Goal: Transaction & Acquisition: Purchase product/service

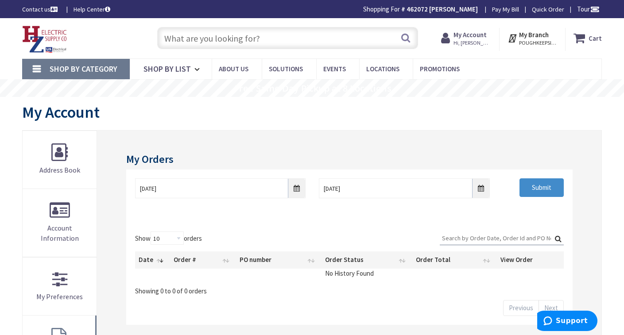
type input "NY-52, [GEOGRAPHIC_DATA][PERSON_NAME], [GEOGRAPHIC_DATA]"
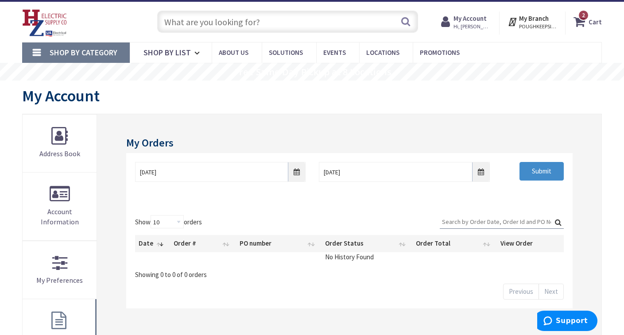
scroll to position [18, 0]
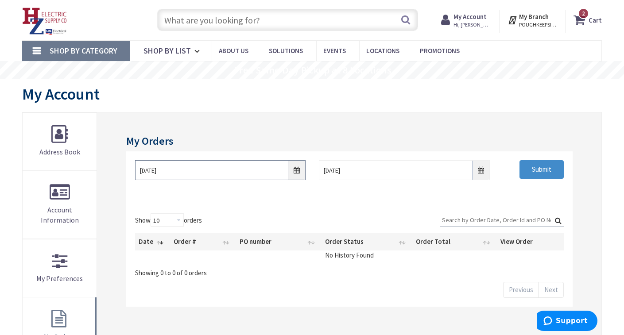
click at [294, 172] on input "8/28/2025" at bounding box center [220, 170] width 171 height 20
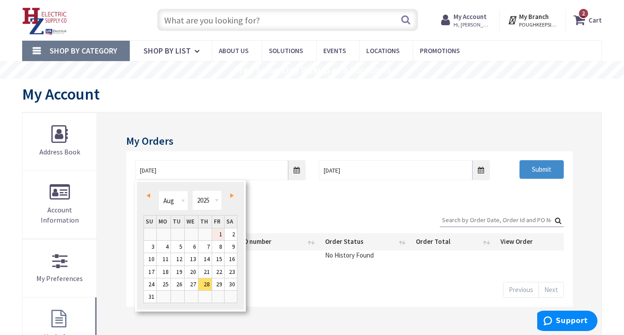
click at [219, 233] on link "1" at bounding box center [218, 235] width 12 height 12
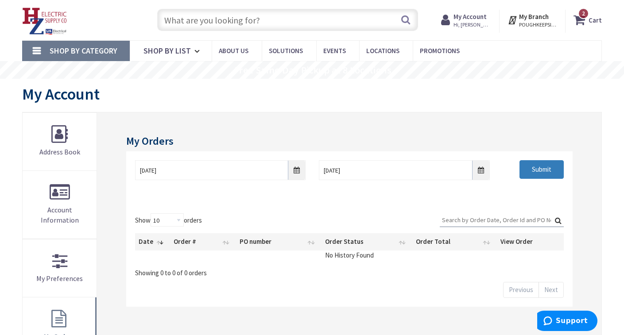
click at [554, 167] on input "Submit" at bounding box center [542, 169] width 44 height 19
click at [302, 174] on input "08/01/2025" at bounding box center [220, 170] width 171 height 20
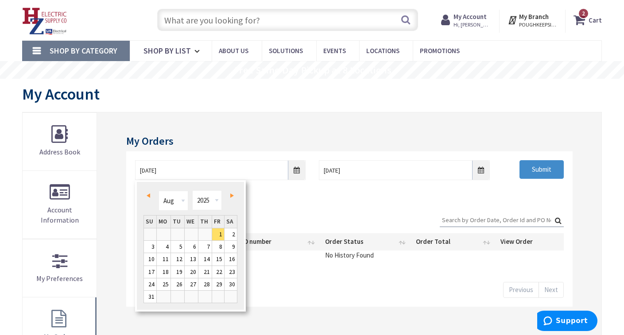
click at [147, 194] on span "Prev" at bounding box center [149, 196] width 4 height 4
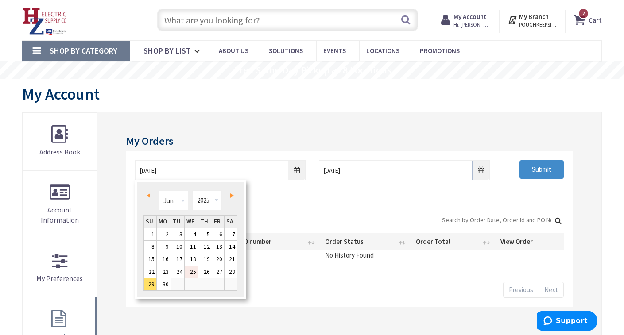
click at [191, 272] on link "25" at bounding box center [191, 272] width 13 height 12
type input "06/25/2025"
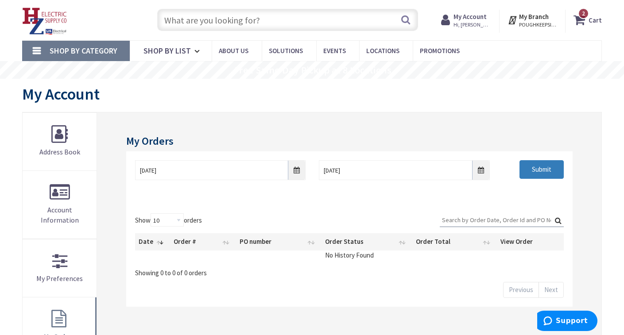
click at [549, 175] on input "Submit" at bounding box center [542, 169] width 44 height 19
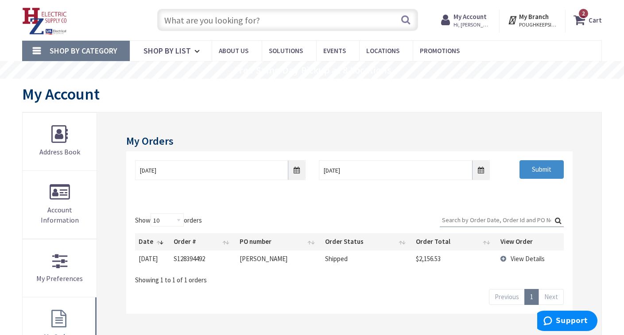
click at [532, 257] on span "View Details" at bounding box center [528, 259] width 34 height 8
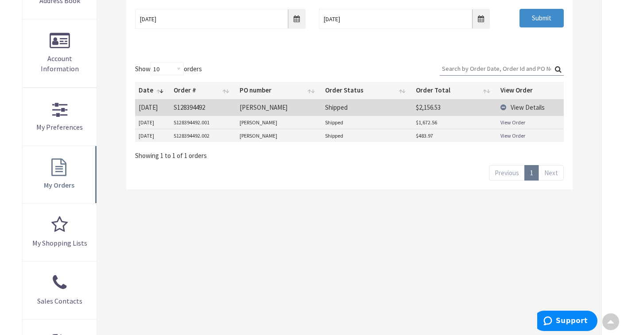
scroll to position [134, 0]
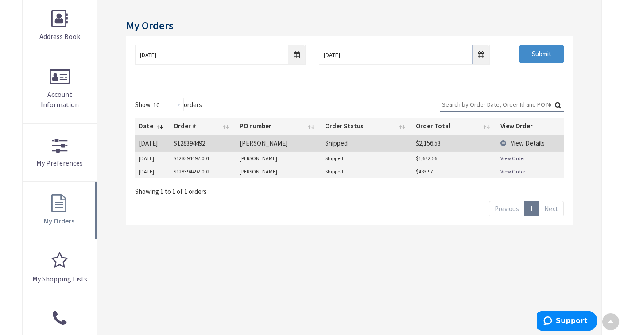
click at [502, 143] on td "View Details" at bounding box center [530, 143] width 67 height 16
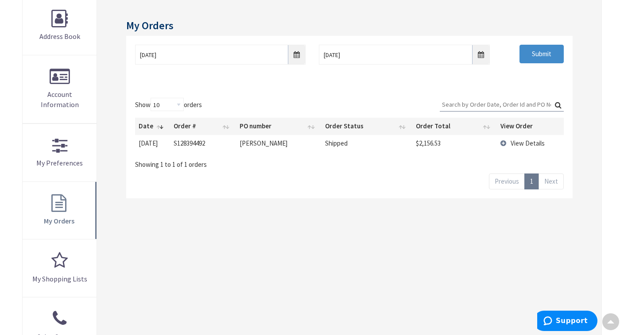
click at [502, 142] on td "View Details" at bounding box center [530, 143] width 67 height 16
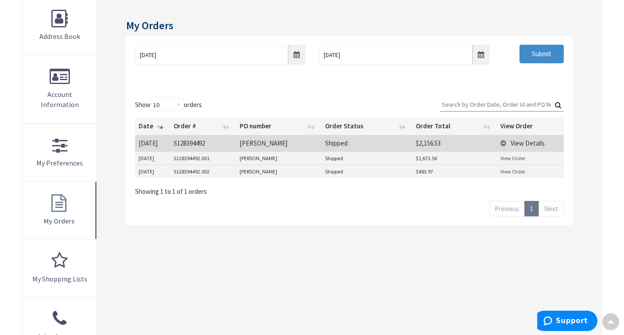
click at [507, 158] on link "View Order" at bounding box center [513, 159] width 25 height 8
click at [511, 171] on link "View Order" at bounding box center [513, 172] width 25 height 8
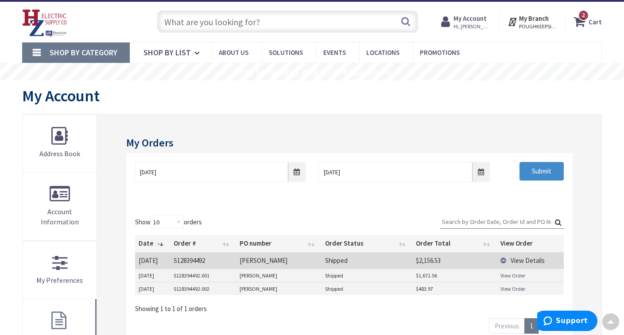
scroll to position [0, 0]
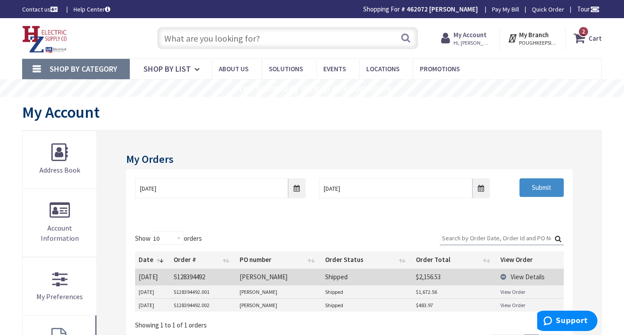
click at [597, 42] on strong "Cart" at bounding box center [595, 38] width 13 height 16
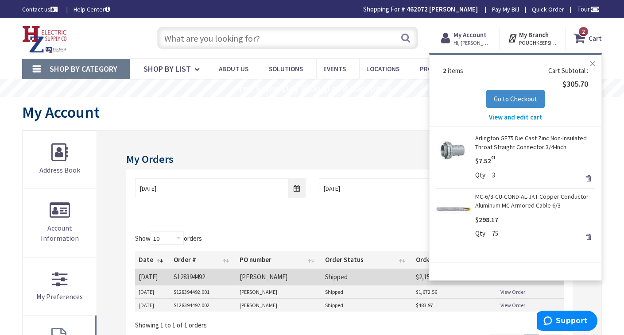
click at [590, 63] on button "Close" at bounding box center [593, 64] width 18 height 18
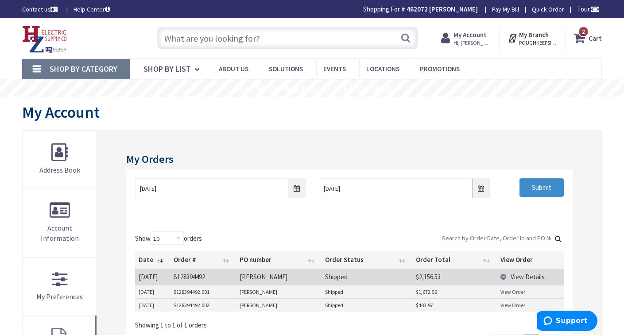
click at [194, 41] on input "text" at bounding box center [287, 38] width 261 height 22
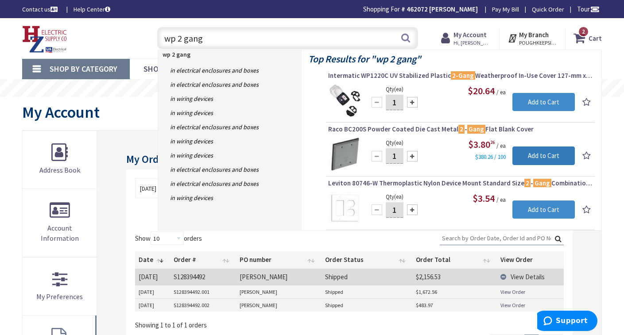
click at [558, 153] on input "Add to Cart" at bounding box center [544, 156] width 62 height 19
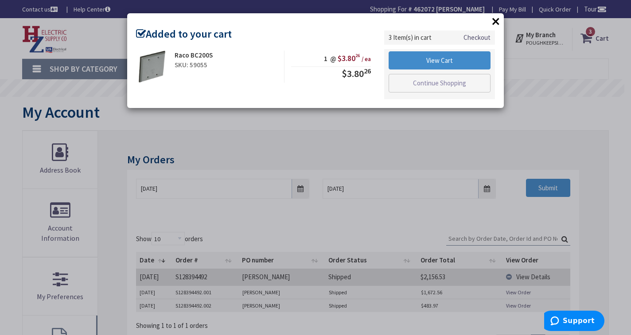
click at [495, 22] on button "×" at bounding box center [495, 21] width 13 height 13
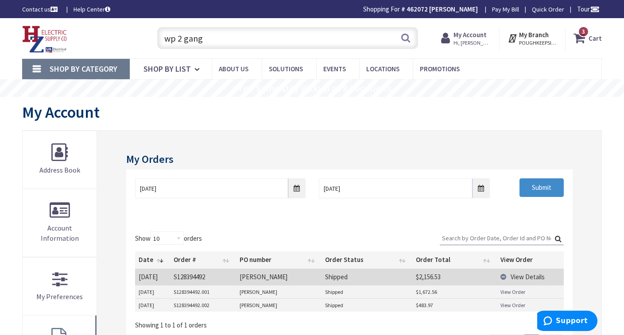
click at [217, 41] on input "wp 2 gang" at bounding box center [287, 38] width 261 height 22
type input "wp 2 gang box"
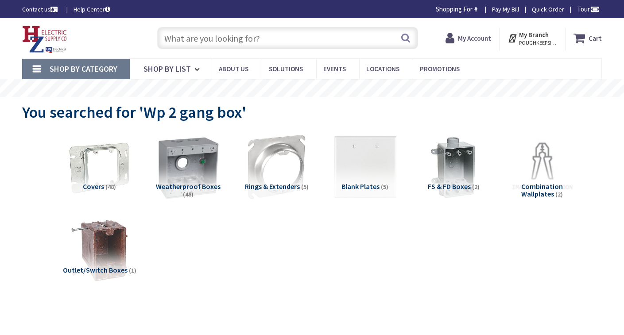
click at [189, 163] on img at bounding box center [189, 167] width 74 height 74
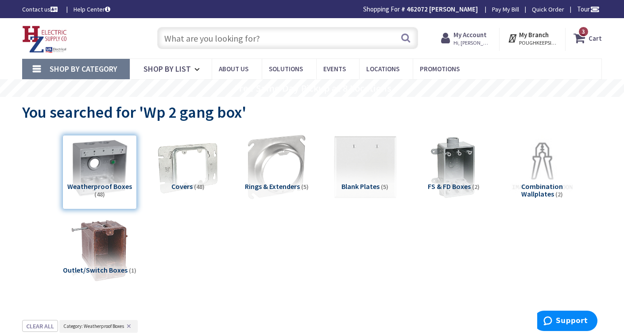
click at [261, 37] on input "text" at bounding box center [287, 38] width 261 height 22
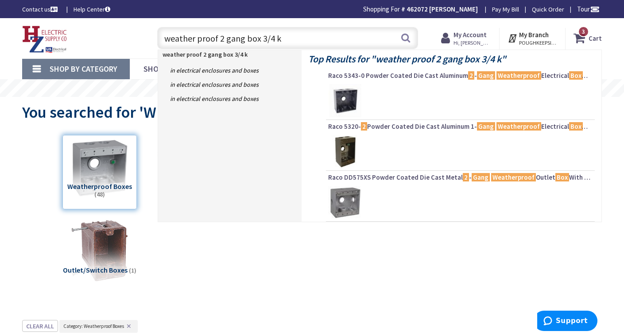
type input "weather proof 2 gang box 3/4 ko"
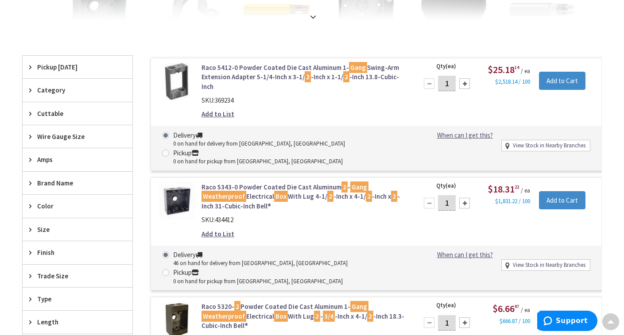
scroll to position [242, 0]
click at [26, 230] on div "Size" at bounding box center [78, 229] width 110 height 23
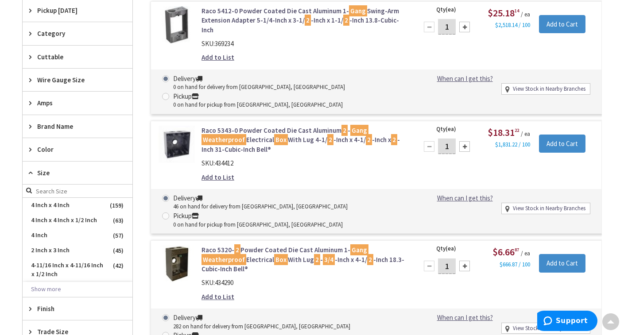
scroll to position [297, 0]
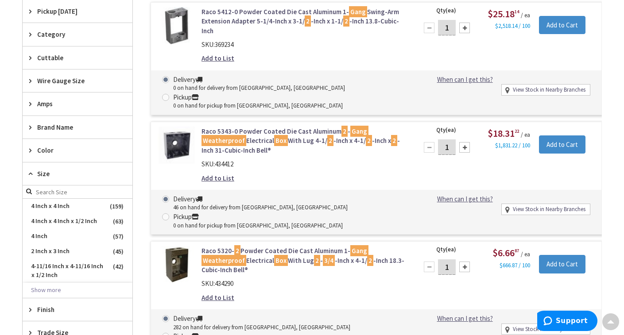
click at [28, 171] on div "Size" at bounding box center [78, 174] width 110 height 23
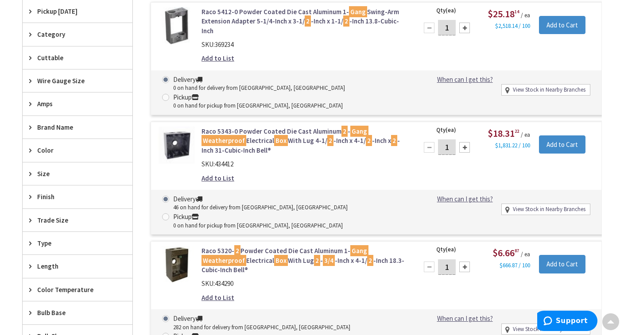
click at [33, 218] on icon at bounding box center [32, 220] width 7 height 7
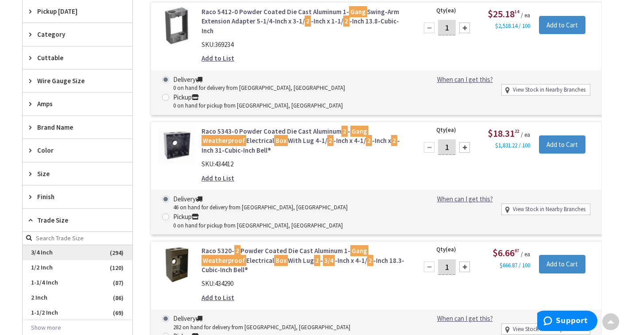
click at [53, 251] on span "3/4 Inch" at bounding box center [78, 252] width 110 height 15
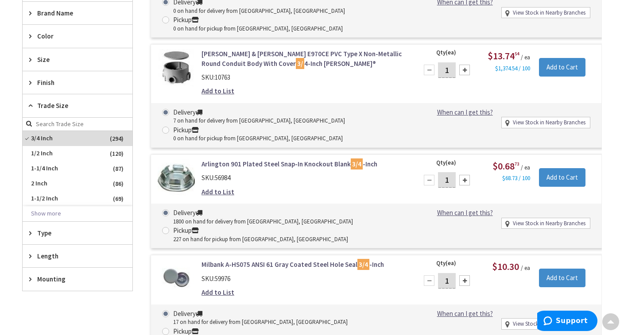
scroll to position [344, 0]
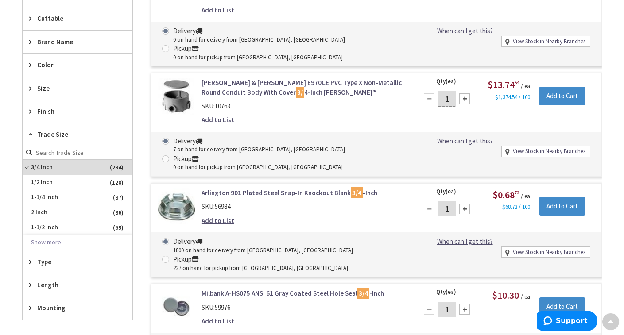
click at [31, 88] on icon at bounding box center [32, 88] width 7 height 7
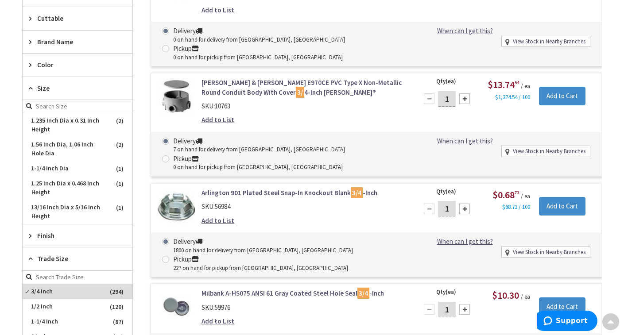
click at [31, 88] on icon at bounding box center [32, 88] width 7 height 7
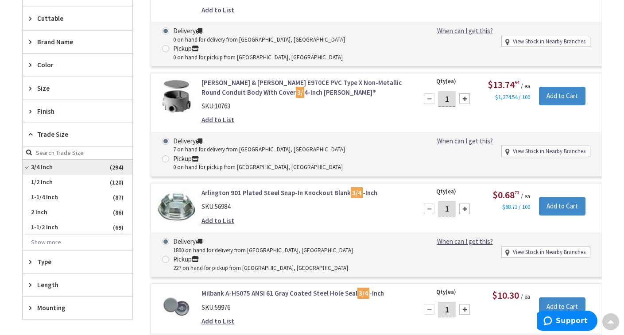
click at [28, 168] on span "3/4 Inch" at bounding box center [78, 167] width 110 height 15
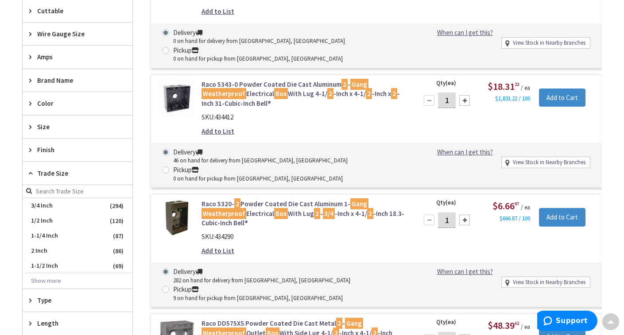
scroll to position [336, 0]
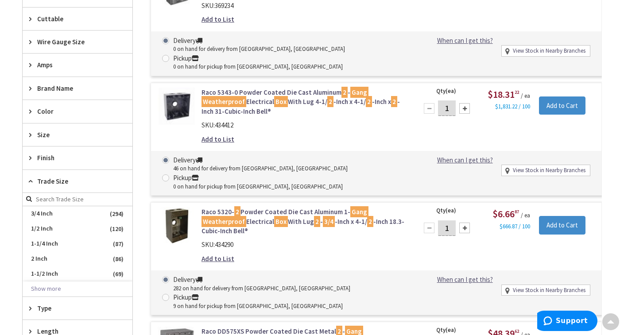
click at [33, 179] on icon at bounding box center [32, 181] width 7 height 7
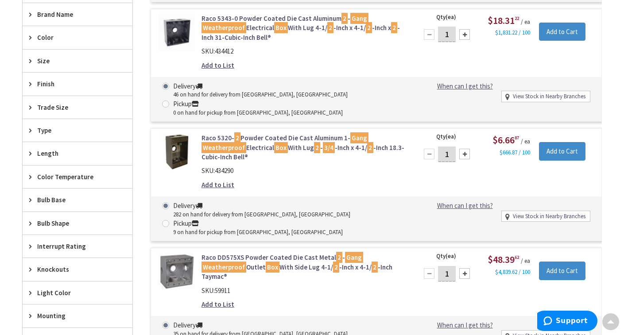
scroll to position [433, 0]
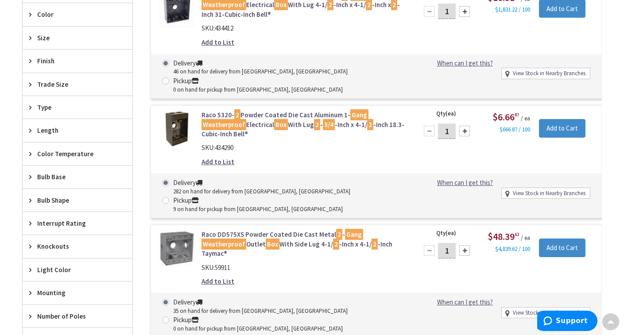
click at [29, 248] on div "Knockouts" at bounding box center [78, 246] width 110 height 23
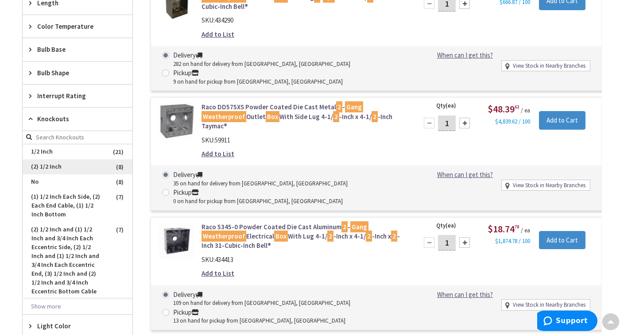
scroll to position [531, 0]
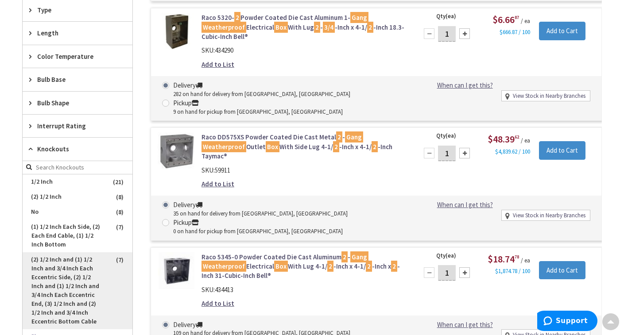
click at [89, 265] on span "(2) 1/2 Inch and (1) 1/2 Inch and 3/4 Inch Each Eccentric Side, (2) 1/2 Inch an…" at bounding box center [78, 291] width 110 height 77
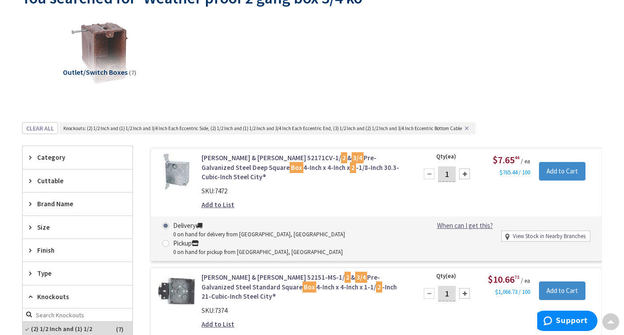
scroll to position [0, 0]
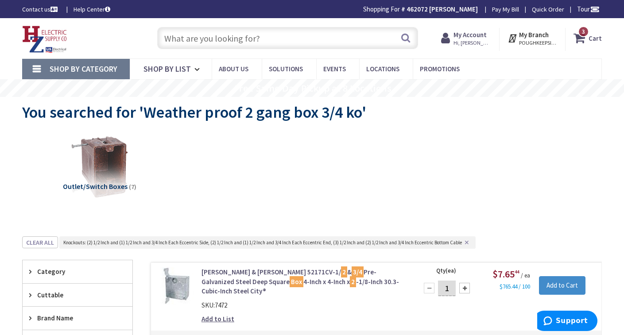
click at [194, 37] on input "text" at bounding box center [287, 38] width 261 height 22
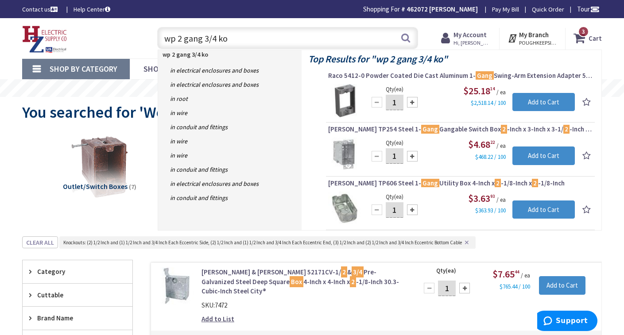
click at [86, 32] on div "Toggle Nav" at bounding box center [81, 38] width 131 height 30
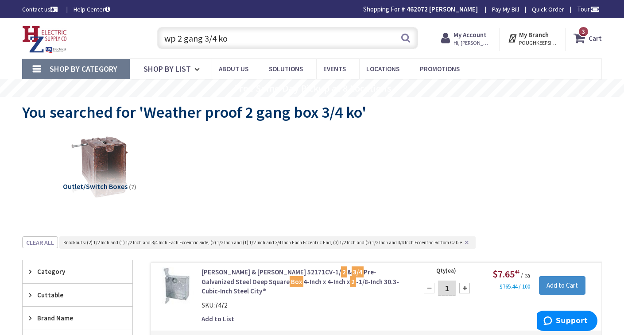
click at [256, 42] on input "wp 2 gang 3/4 ko" at bounding box center [287, 38] width 261 height 22
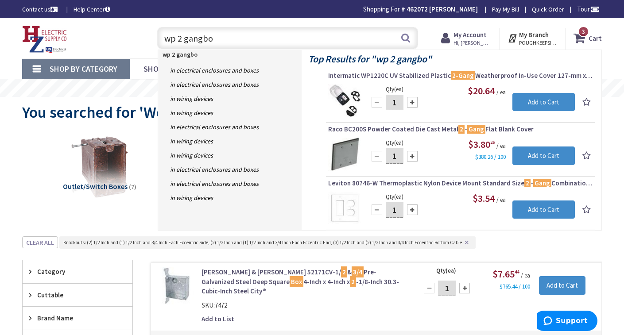
type input "wp 2 gangbox"
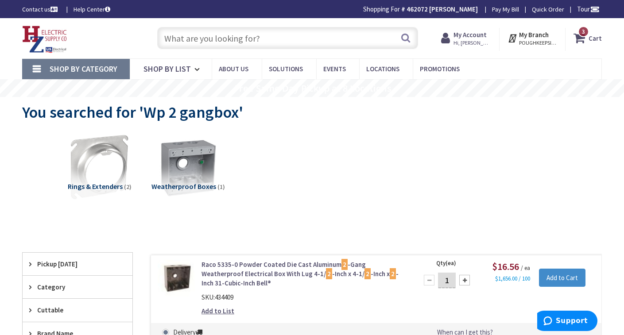
click at [211, 39] on input "text" at bounding box center [287, 38] width 261 height 22
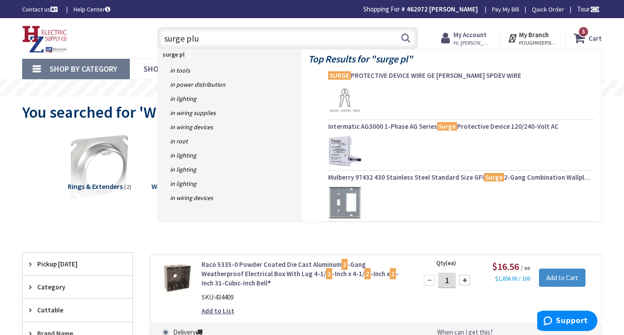
type input "surge plug"
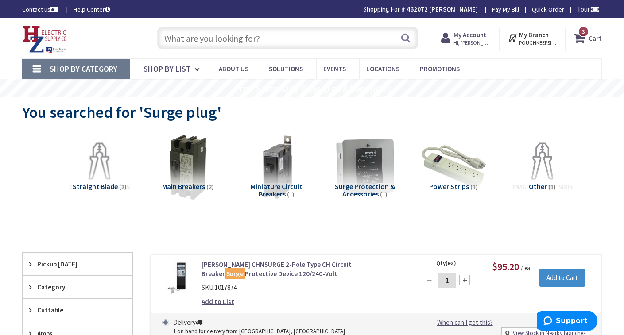
click at [208, 39] on input "text" at bounding box center [287, 38] width 261 height 22
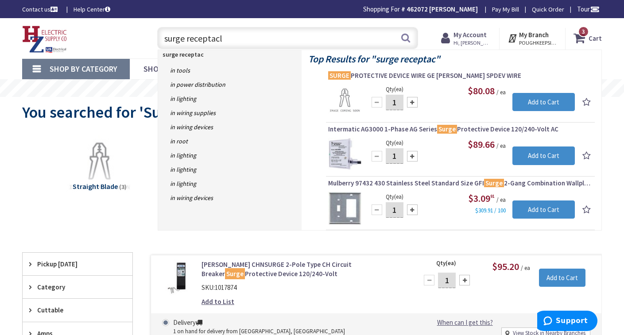
type input "surge receptacle"
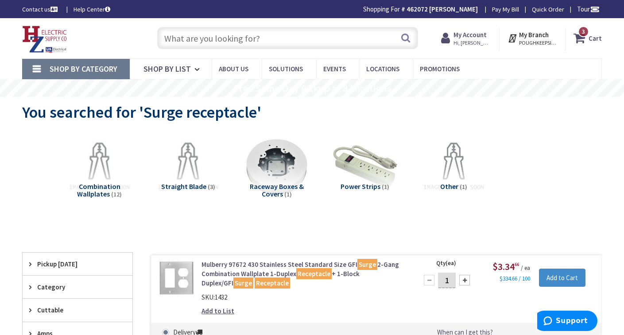
click at [175, 35] on input "text" at bounding box center [287, 38] width 261 height 22
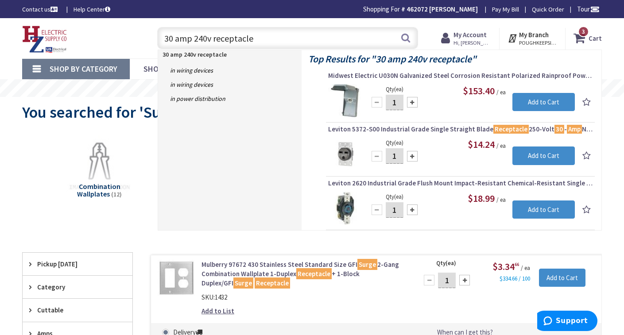
type input "30 amp 240v receptacle"
